Goal: Complete application form: Complete application form

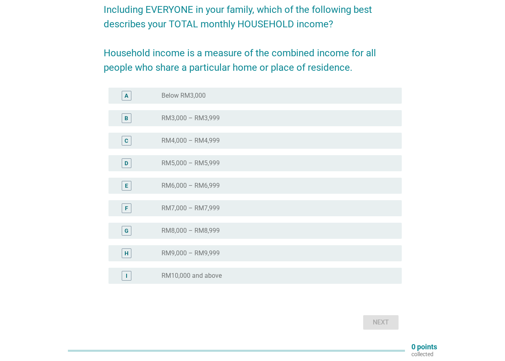
scroll to position [17, 0]
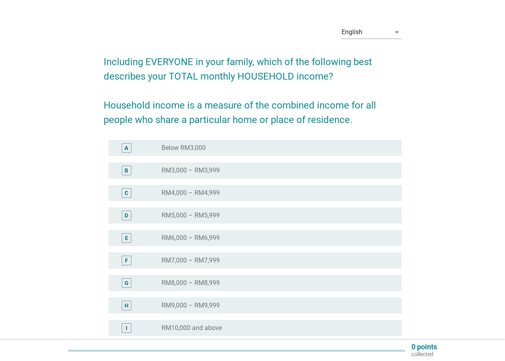
click at [210, 264] on label "RM7,000 – RM7,999" at bounding box center [191, 260] width 58 height 8
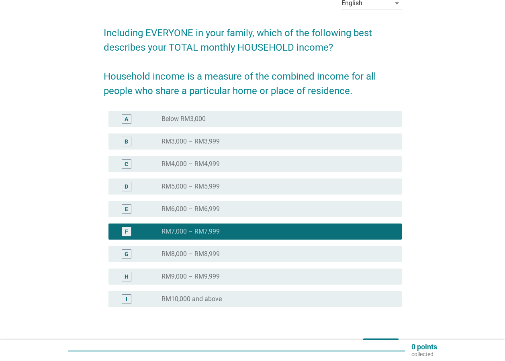
scroll to position [57, 0]
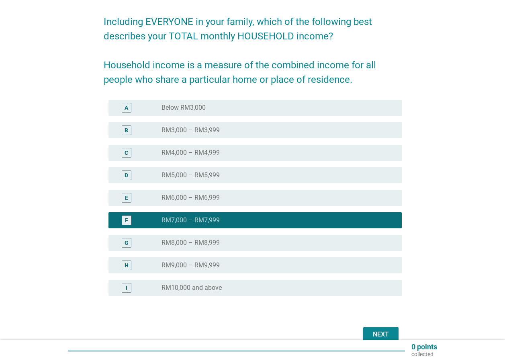
click at [387, 329] on button "Next" at bounding box center [380, 334] width 35 height 14
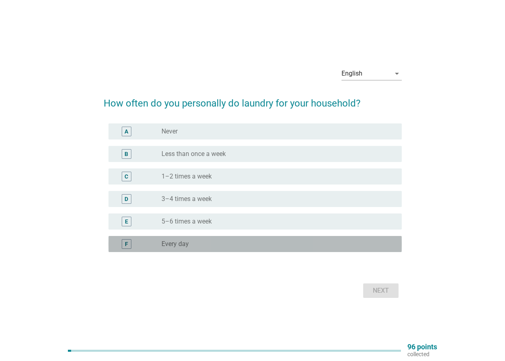
click at [226, 237] on div "F radio_button_unchecked Every day" at bounding box center [254, 244] width 293 height 16
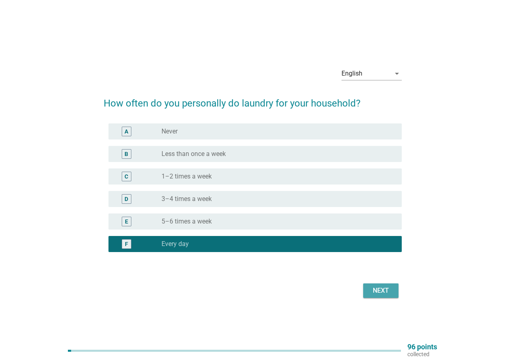
click at [385, 290] on div "Next" at bounding box center [381, 291] width 23 height 10
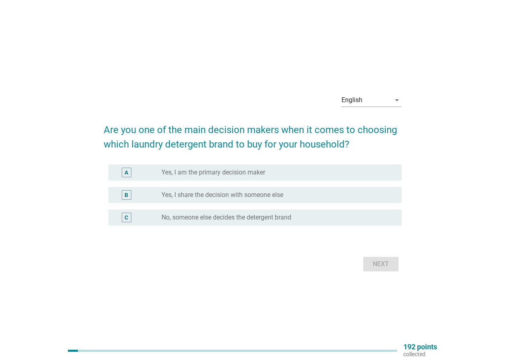
click at [289, 214] on label "No, someone else decides the detergent brand" at bounding box center [227, 217] width 130 height 8
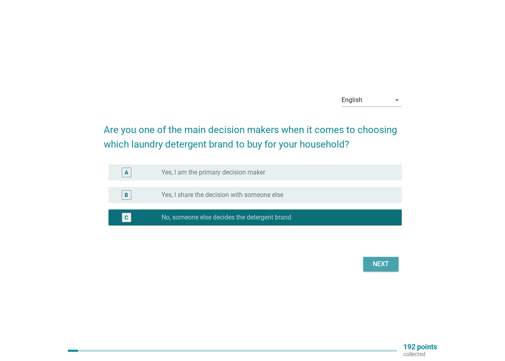
click at [383, 264] on div "Next" at bounding box center [381, 264] width 23 height 10
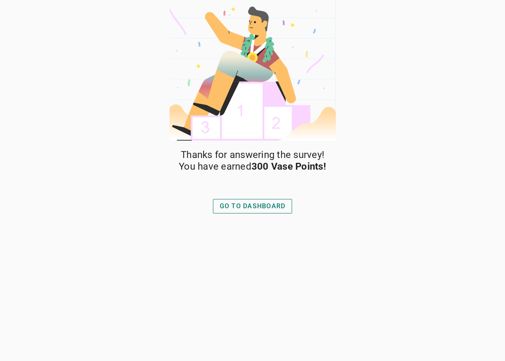
click at [272, 205] on div "GO TO DASHBOARD" at bounding box center [253, 206] width 66 height 10
